Goal: Register for event/course: Sign up to attend an event or enroll in a course

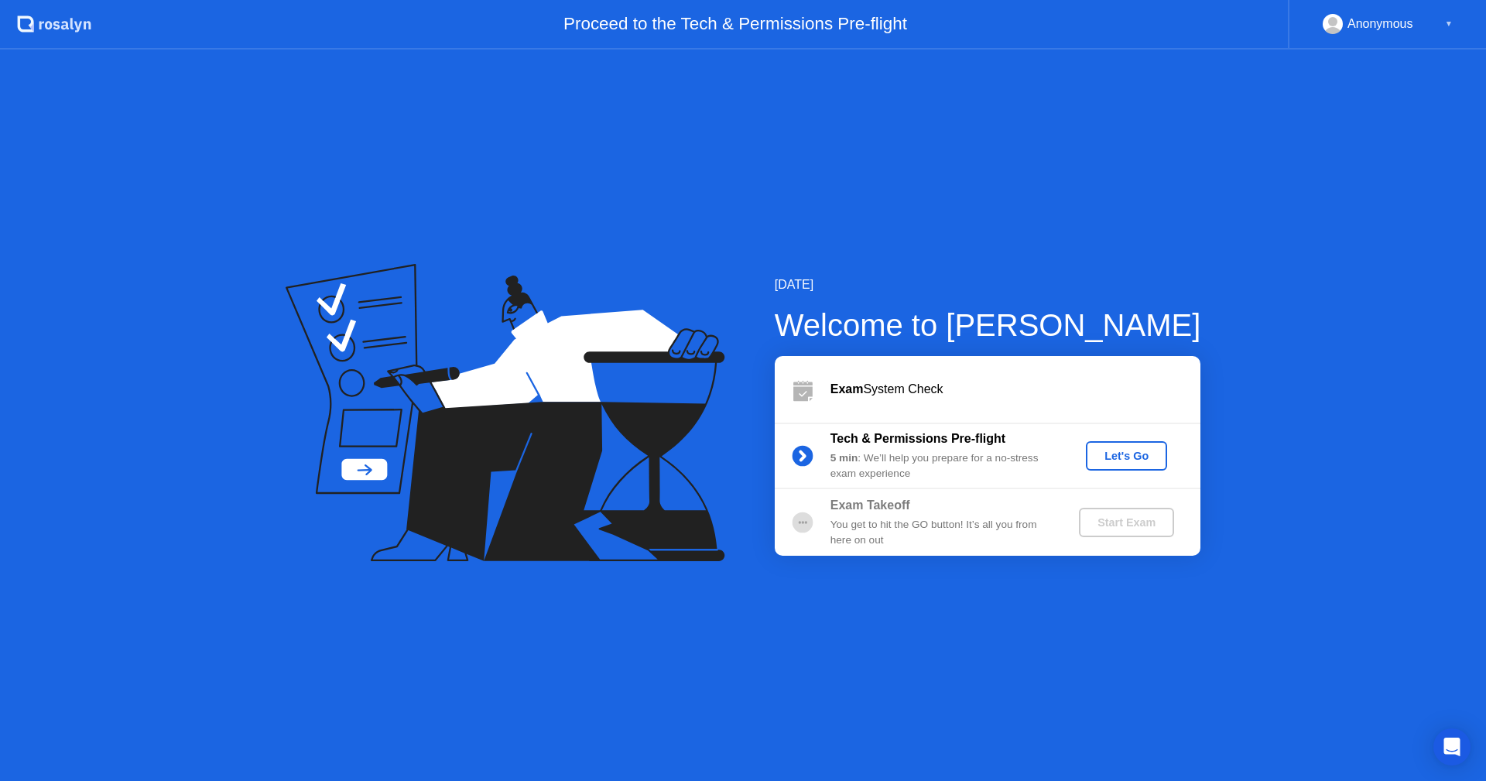
click at [1138, 458] on div "Let's Go" at bounding box center [1126, 456] width 69 height 12
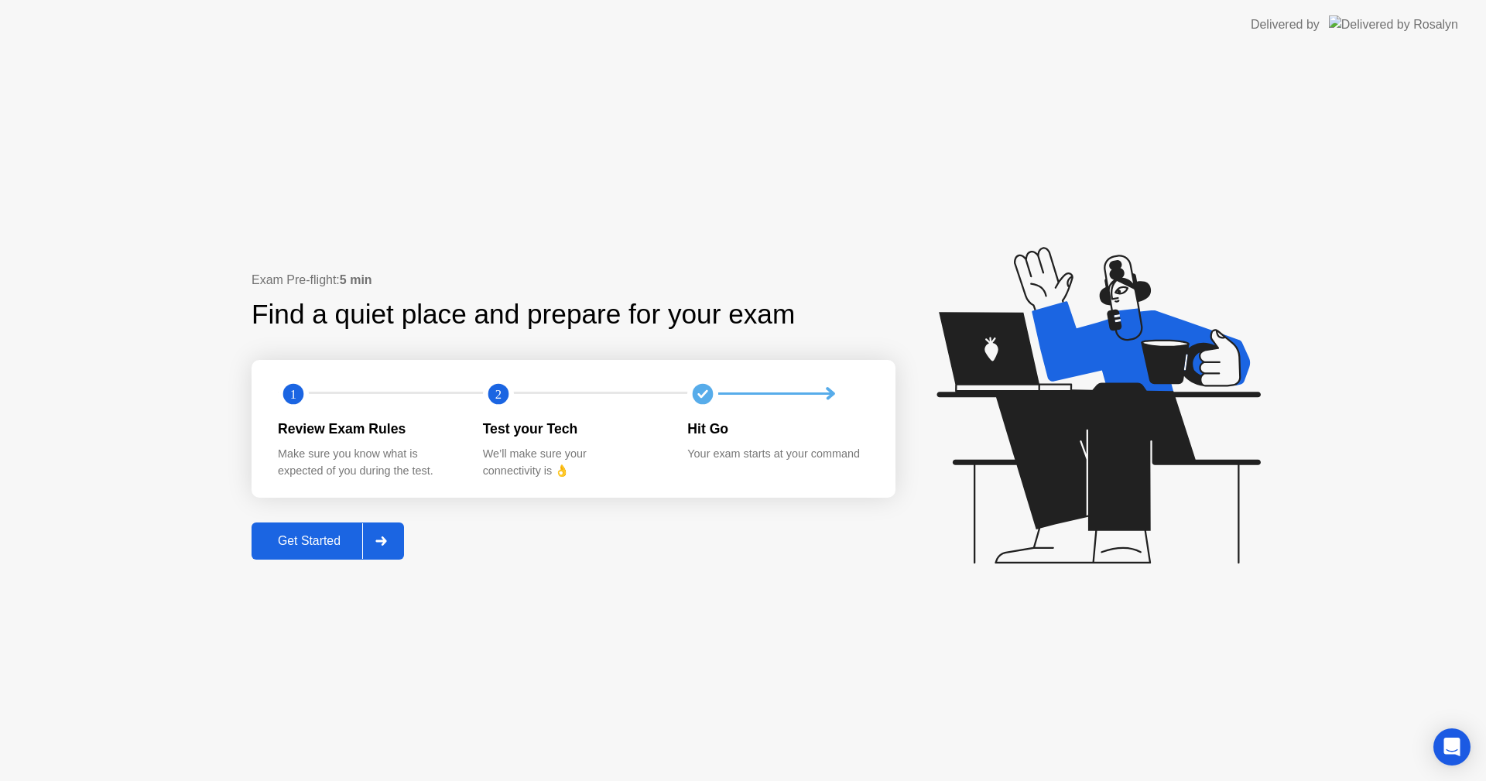
click at [285, 542] on div "Get Started" at bounding box center [309, 541] width 106 height 14
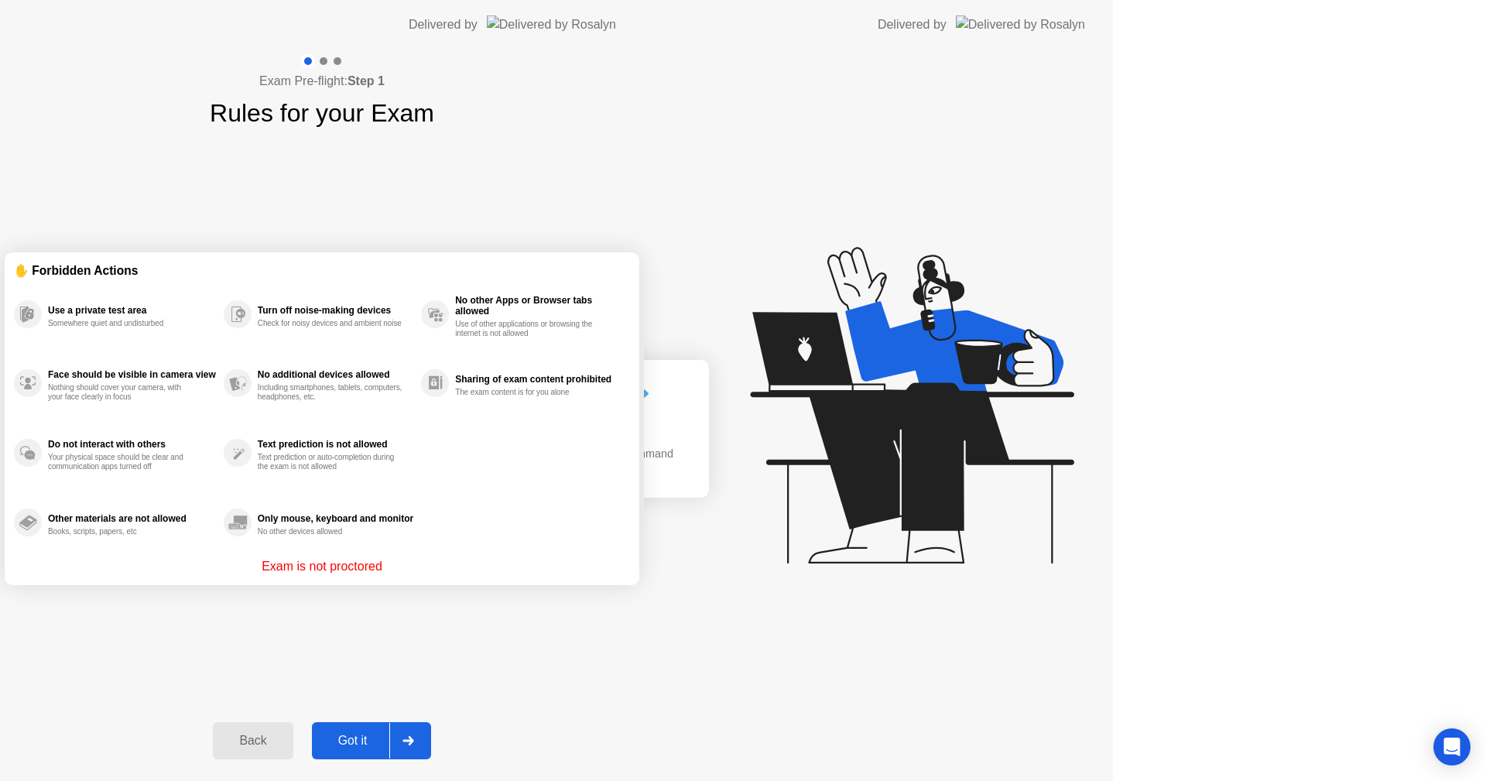
click at [285, 542] on div "Exam Pre-flight: Step 1 Rules for your Exam ✋ Forbidden Actions Use a private t…" at bounding box center [322, 416] width 644 height 732
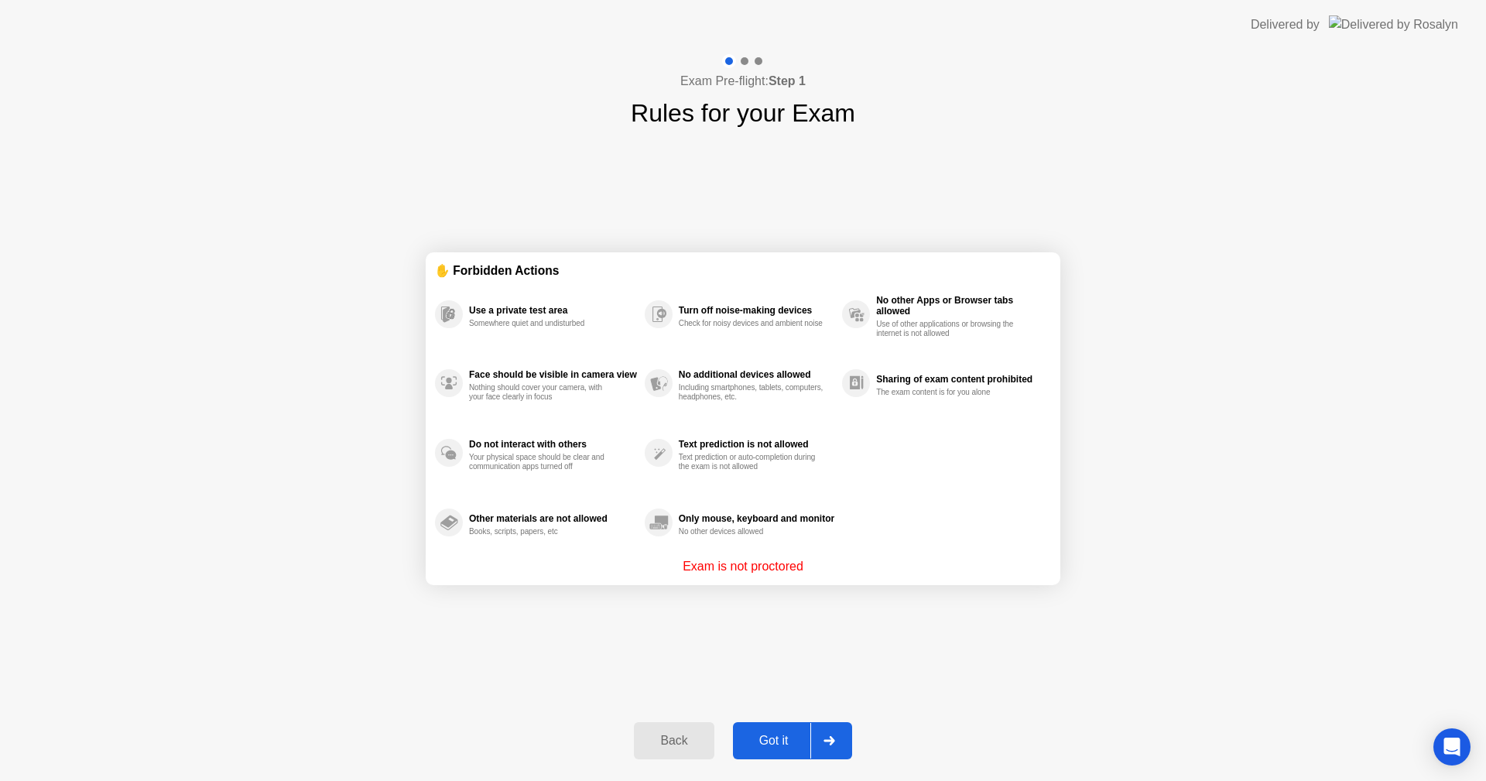
click at [788, 734] on div "Got it" at bounding box center [774, 741] width 73 height 14
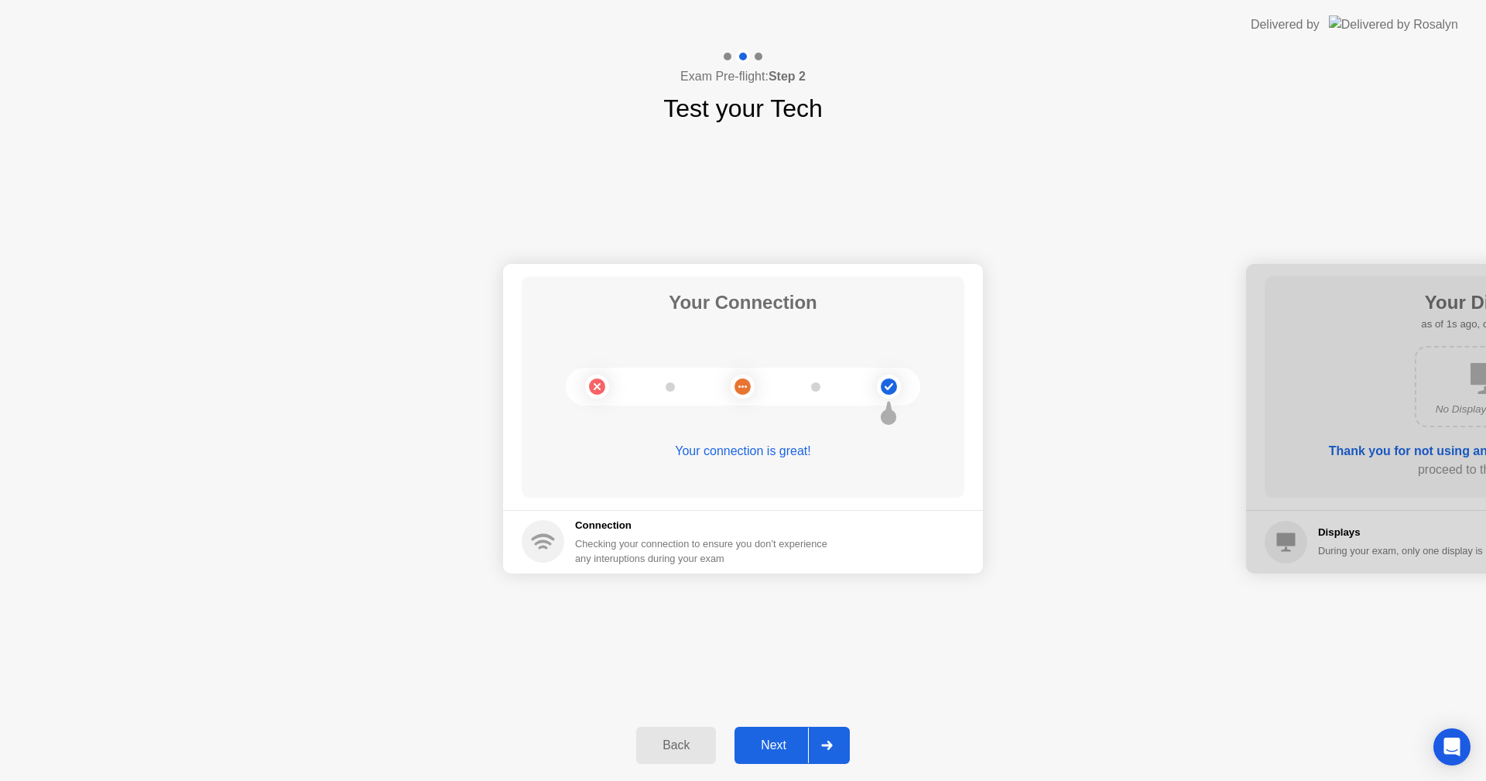
click at [787, 745] on div "Next" at bounding box center [773, 746] width 69 height 14
click at [787, 744] on div "Next" at bounding box center [773, 746] width 69 height 14
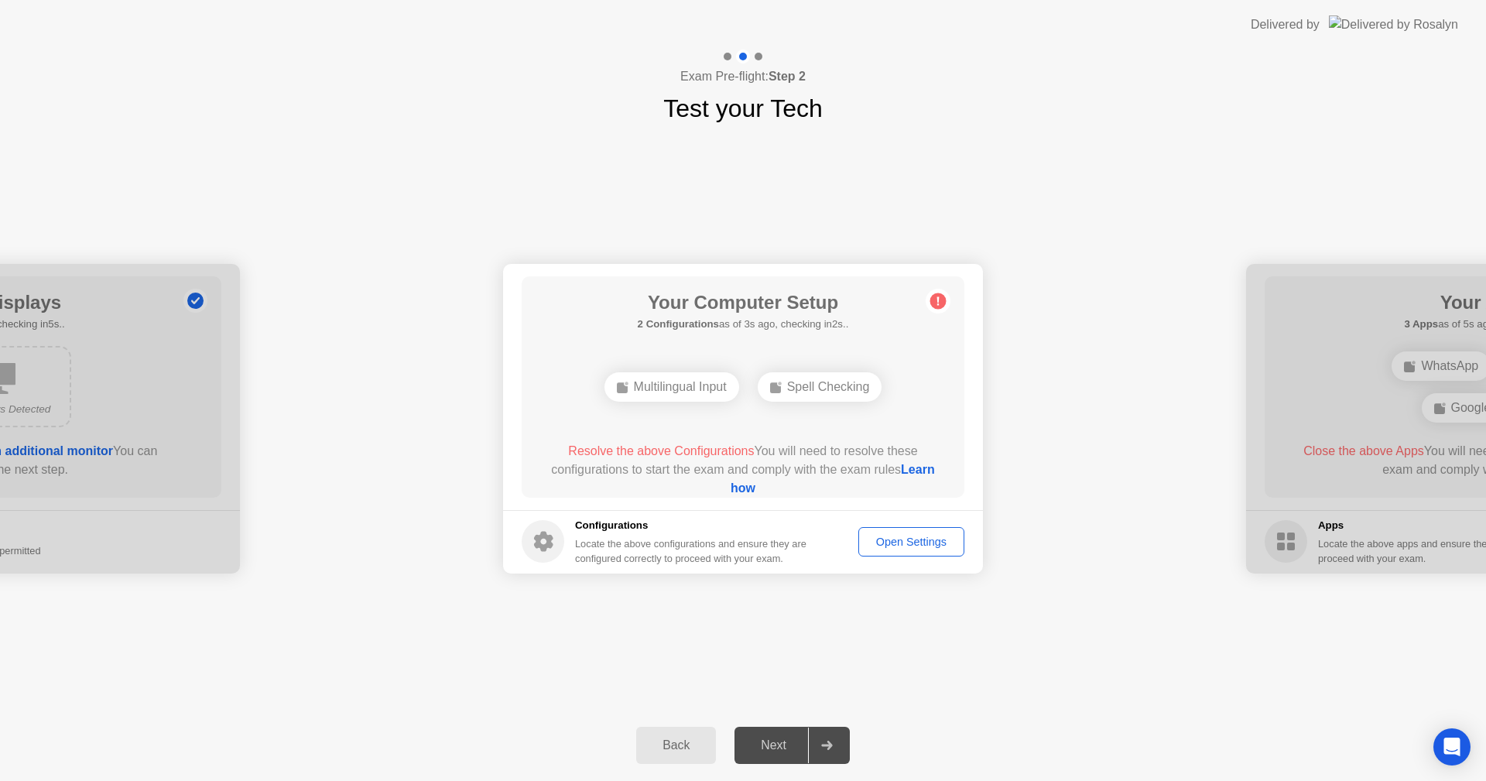
click at [754, 485] on link "Learn how" at bounding box center [833, 479] width 204 height 32
drag, startPoint x: 921, startPoint y: 655, endPoint x: 920, endPoint y: 629, distance: 25.6
click at [921, 655] on div "Your Connection Your connection is great! Connection Checking your connection t…" at bounding box center [743, 418] width 1486 height 583
click at [914, 542] on div "Open Settings" at bounding box center [911, 542] width 95 height 12
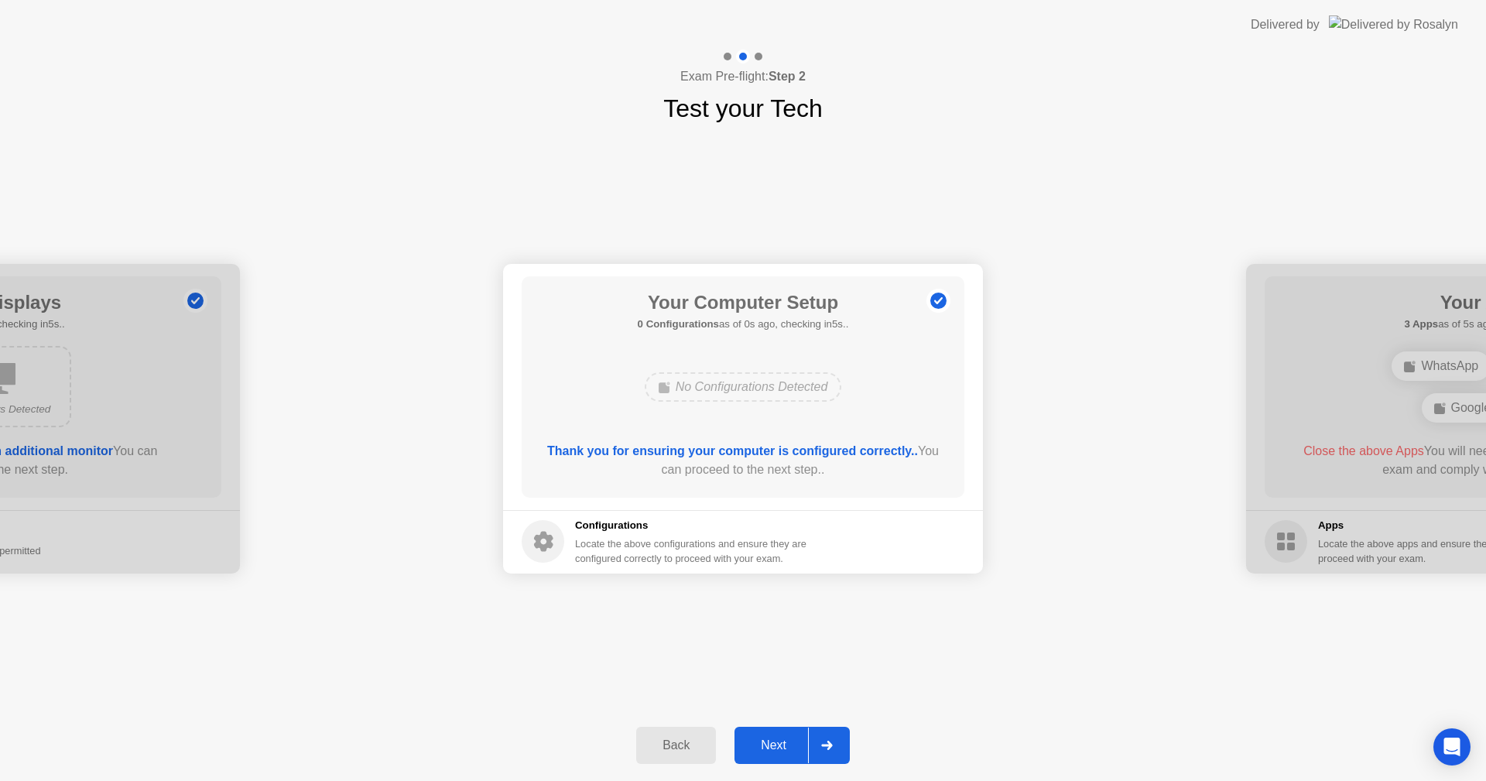
click at [775, 749] on div "Next" at bounding box center [773, 746] width 69 height 14
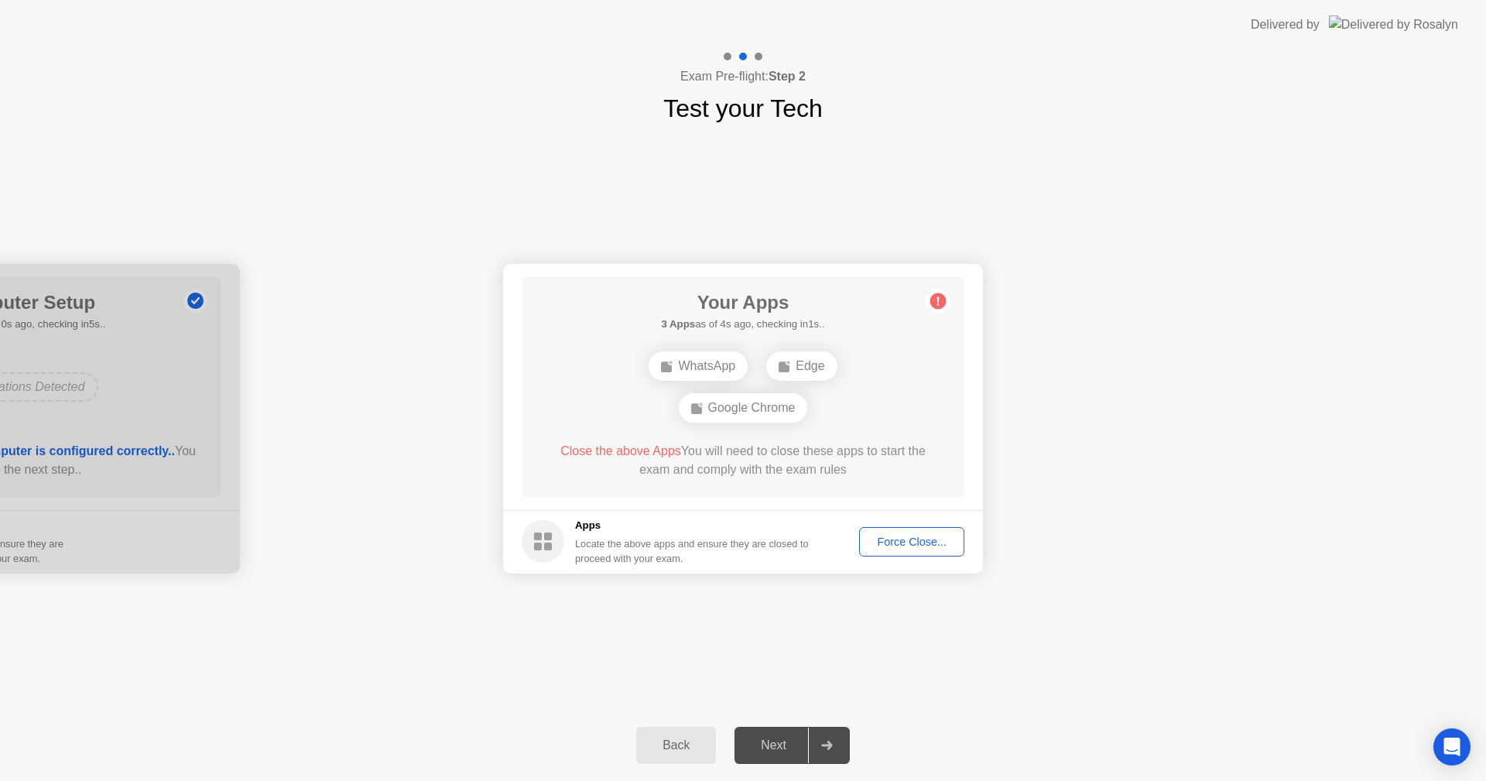
click at [944, 541] on div "Force Close..." at bounding box center [912, 542] width 94 height 12
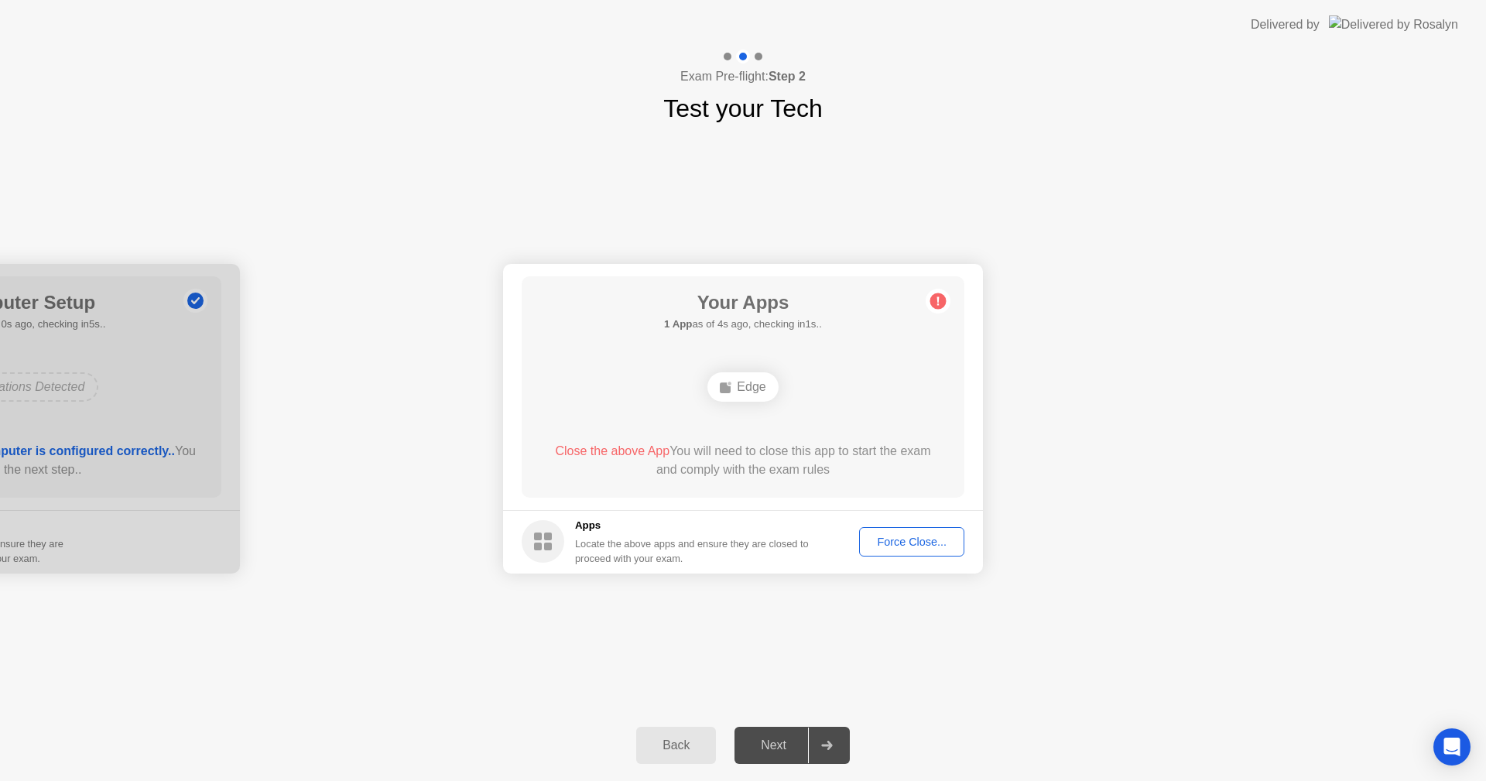
click at [924, 543] on div "Force Close..." at bounding box center [912, 542] width 94 height 12
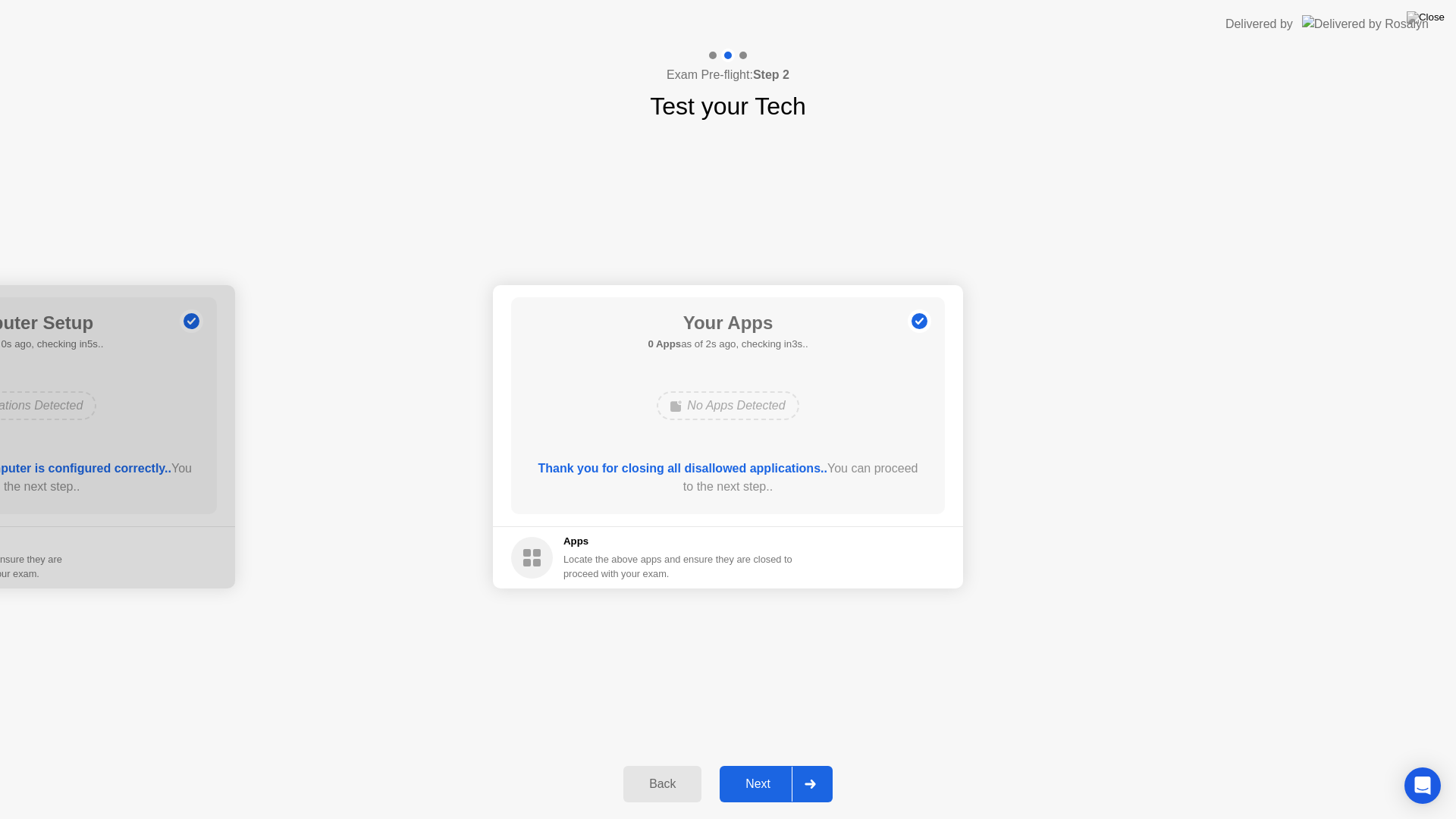
click at [733, 764] on div "Next" at bounding box center [757, 784] width 68 height 14
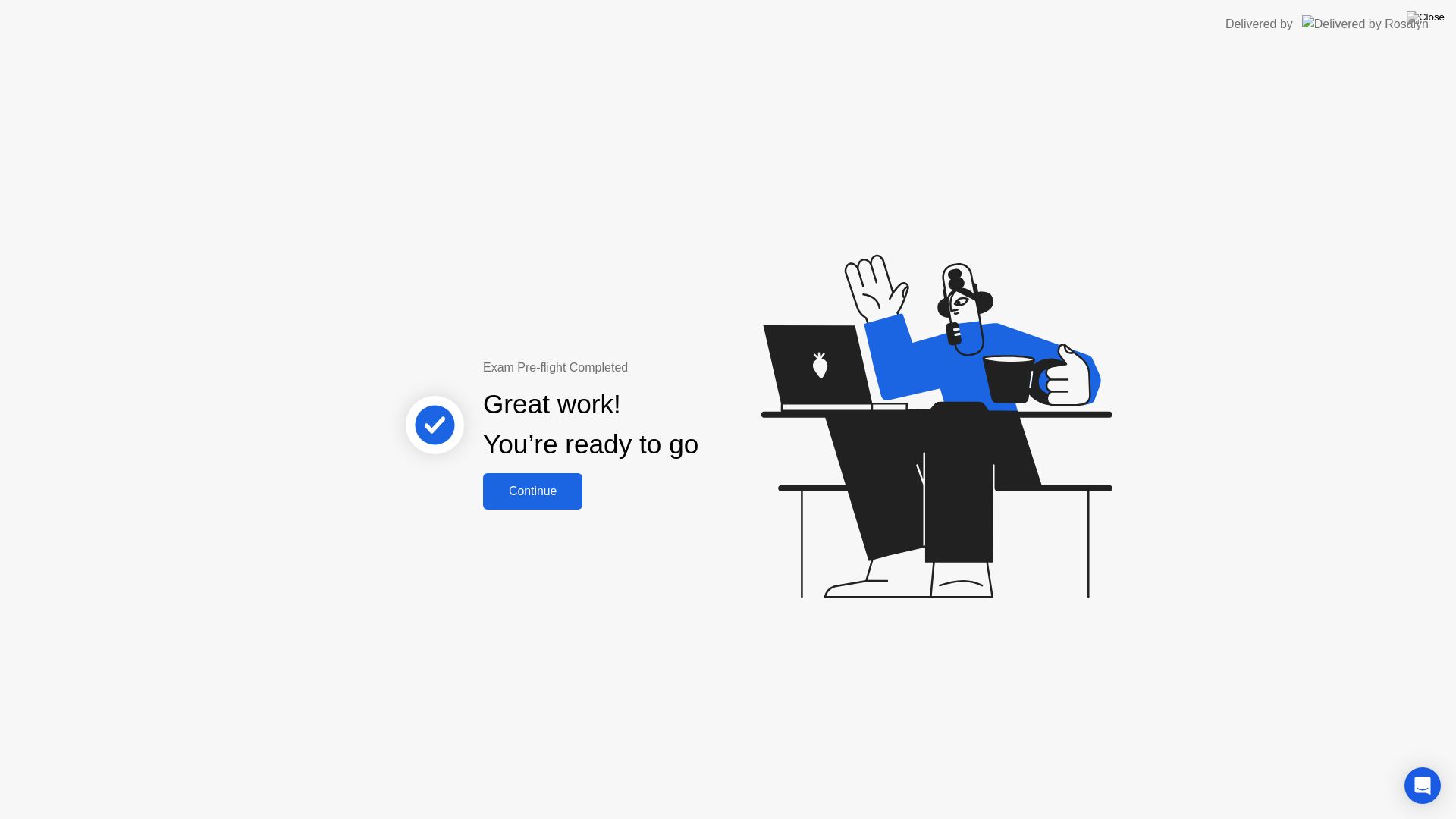
click at [524, 495] on div "Continue" at bounding box center [533, 492] width 90 height 14
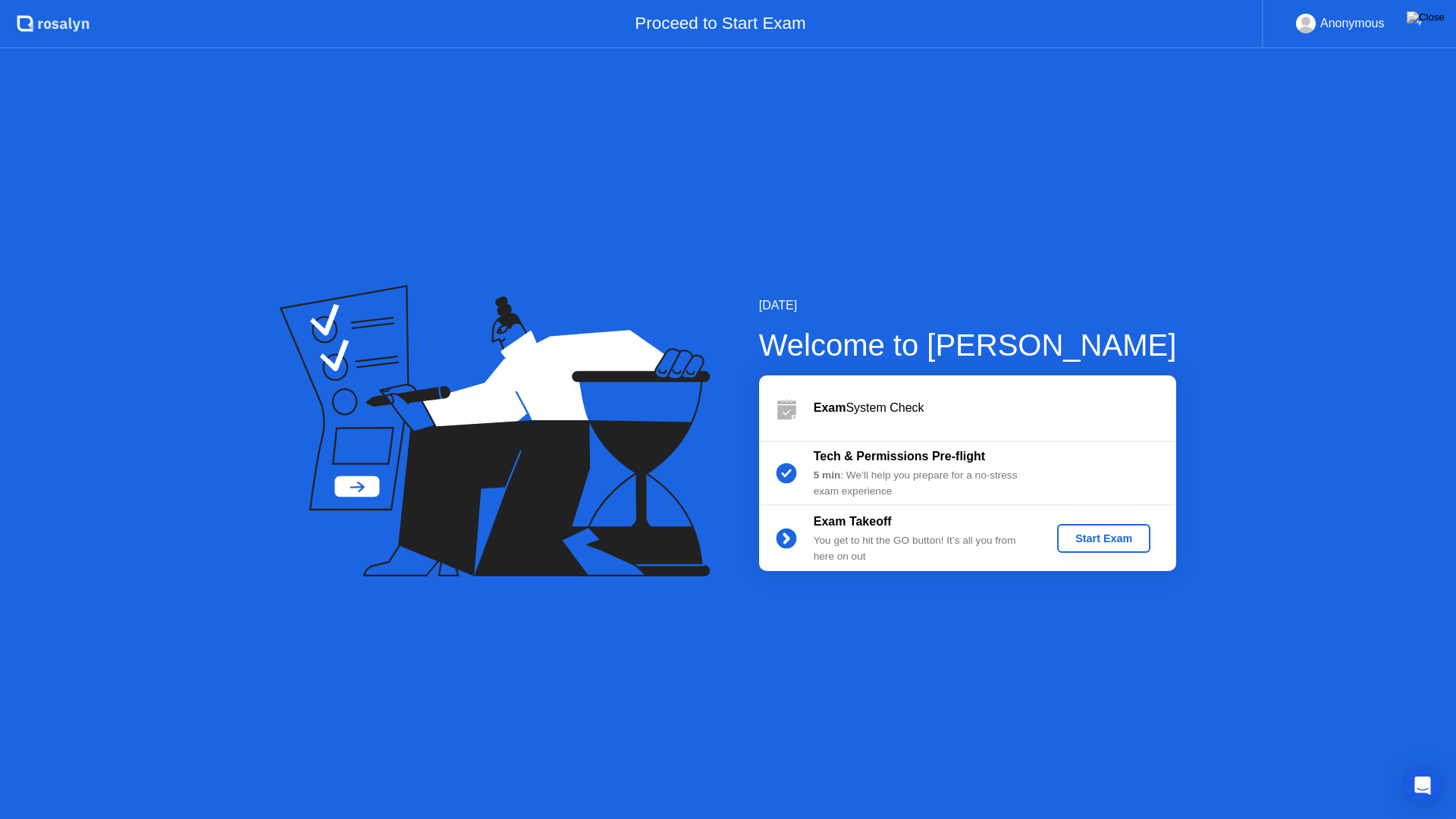
click at [1087, 536] on div "Start Exam" at bounding box center [1103, 538] width 81 height 12
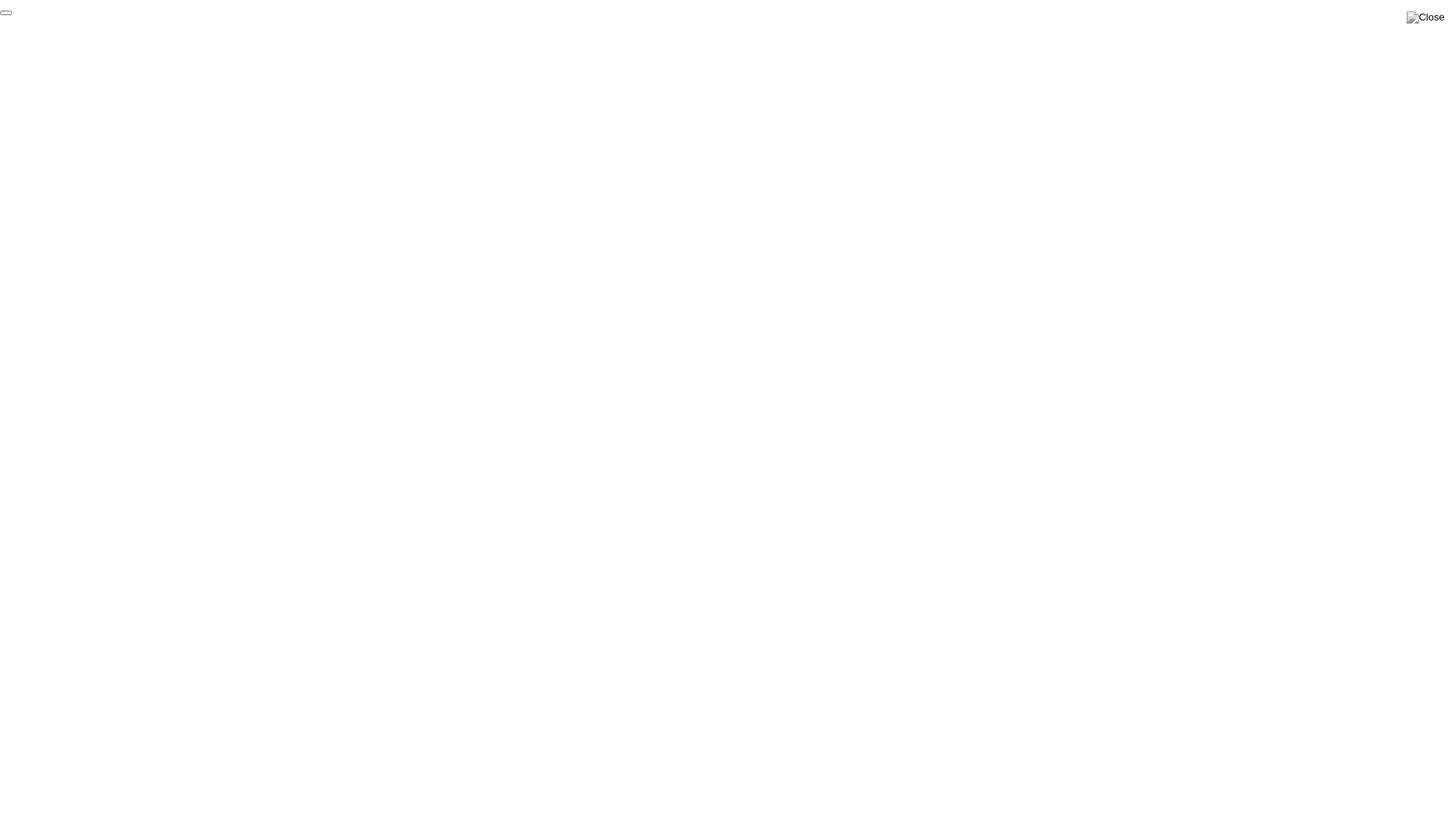
click at [12, 15] on button "End Proctoring Session" at bounding box center [6, 13] width 12 height 5
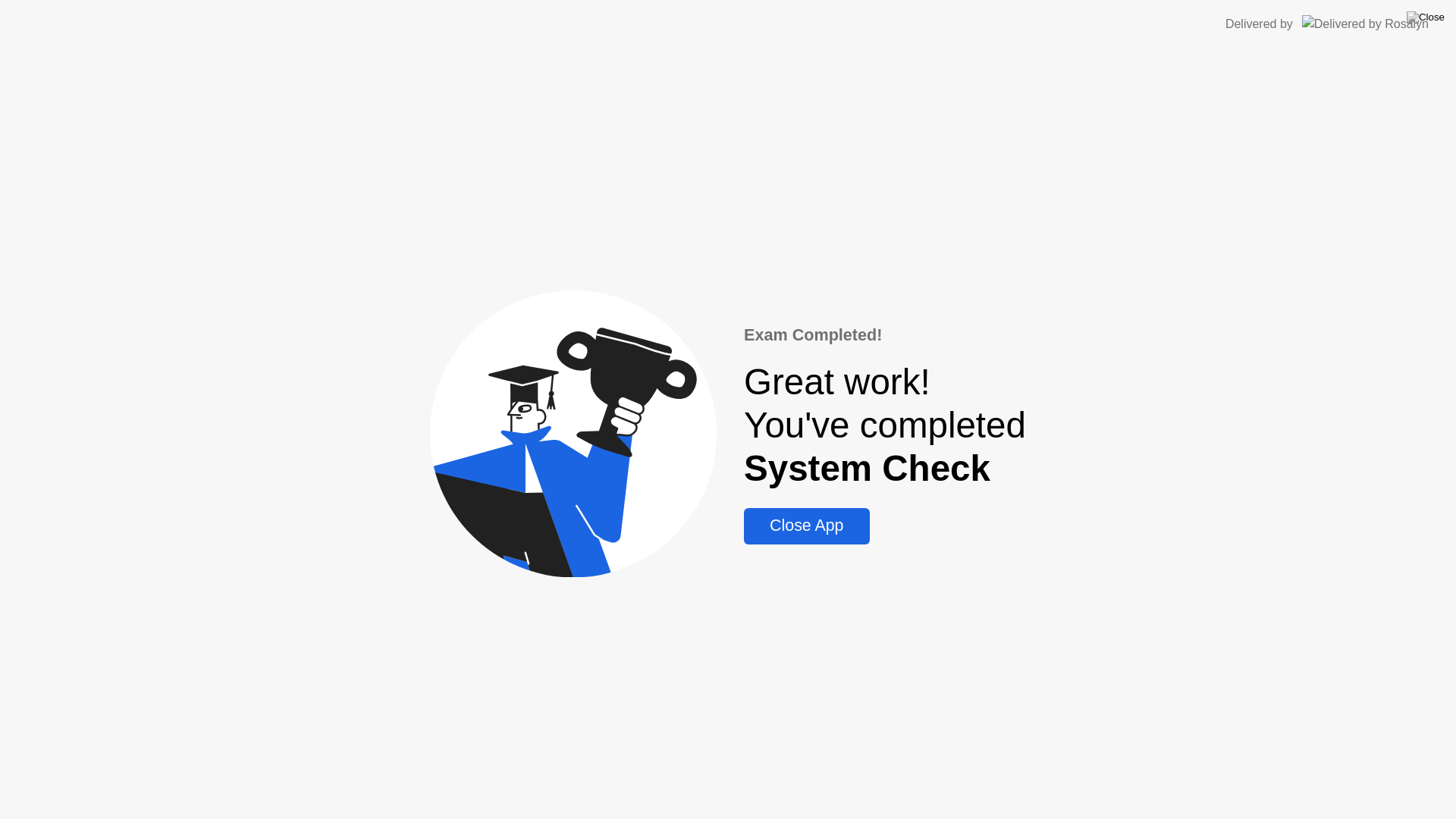
click at [819, 522] on div "Close App" at bounding box center [806, 525] width 116 height 19
